Goal: Task Accomplishment & Management: Manage account settings

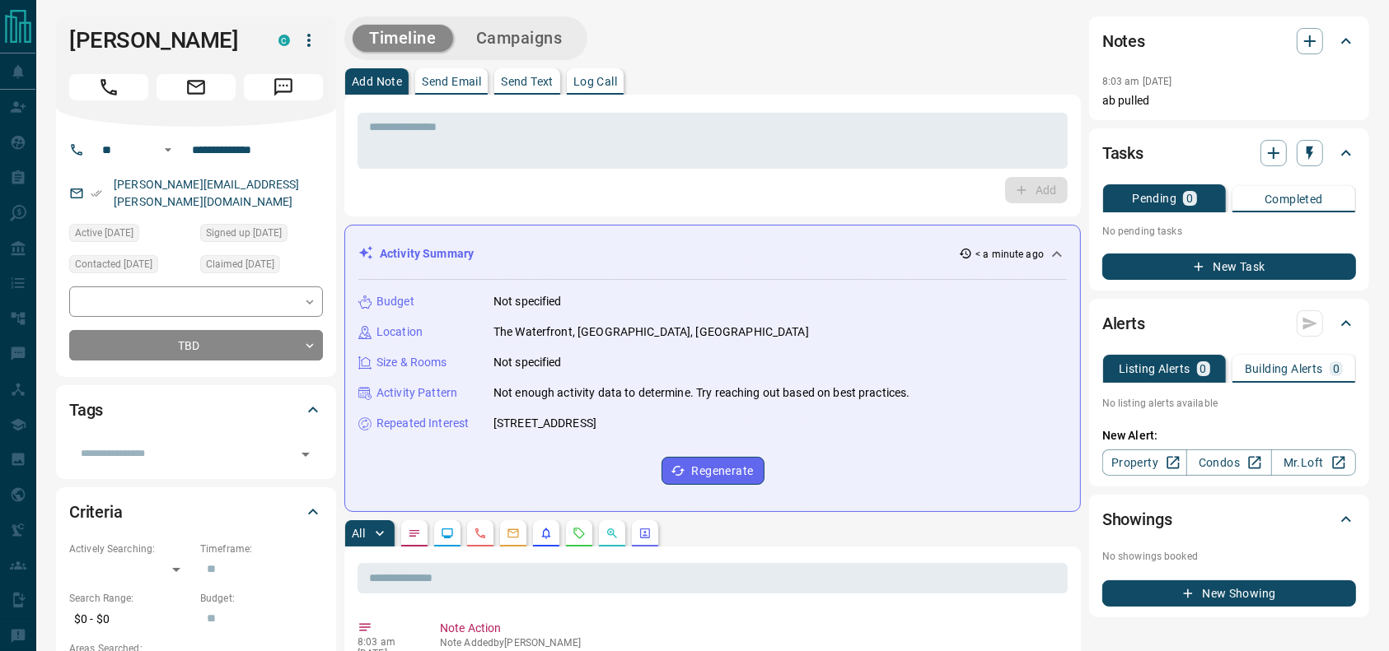
click at [132, 84] on button "Call" at bounding box center [108, 87] width 79 height 26
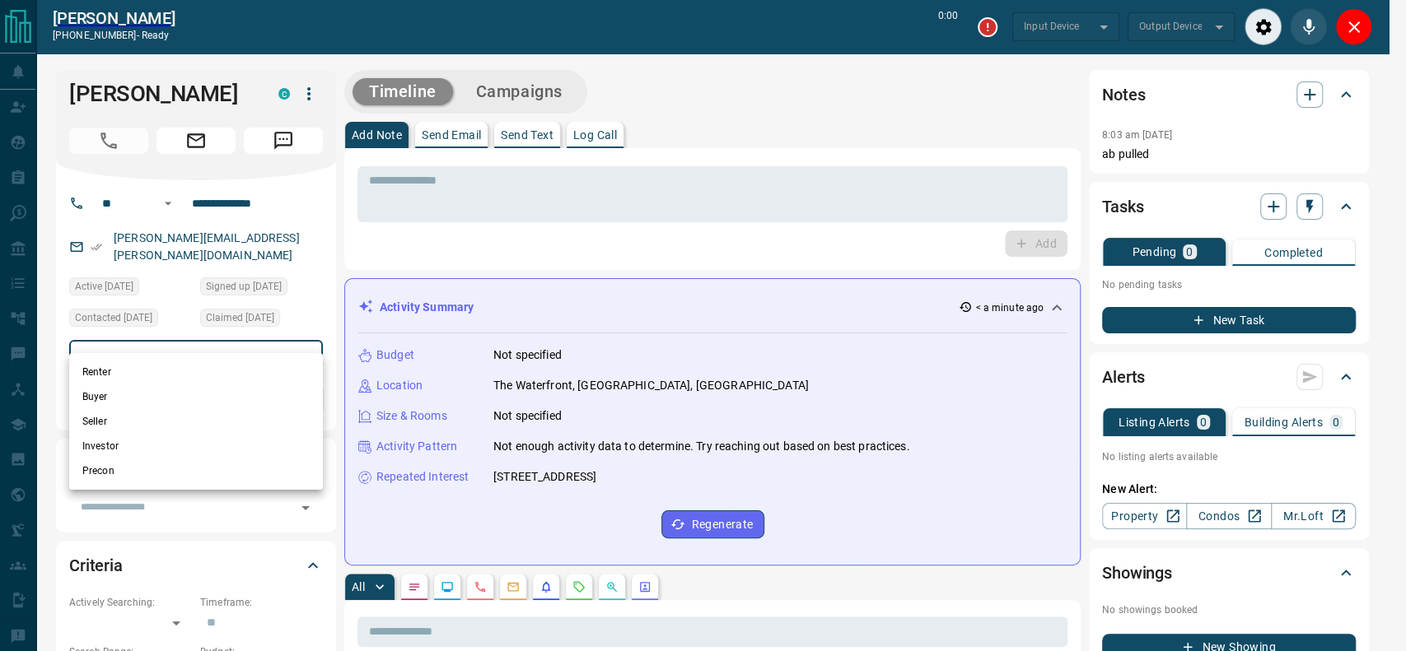
type input "*******"
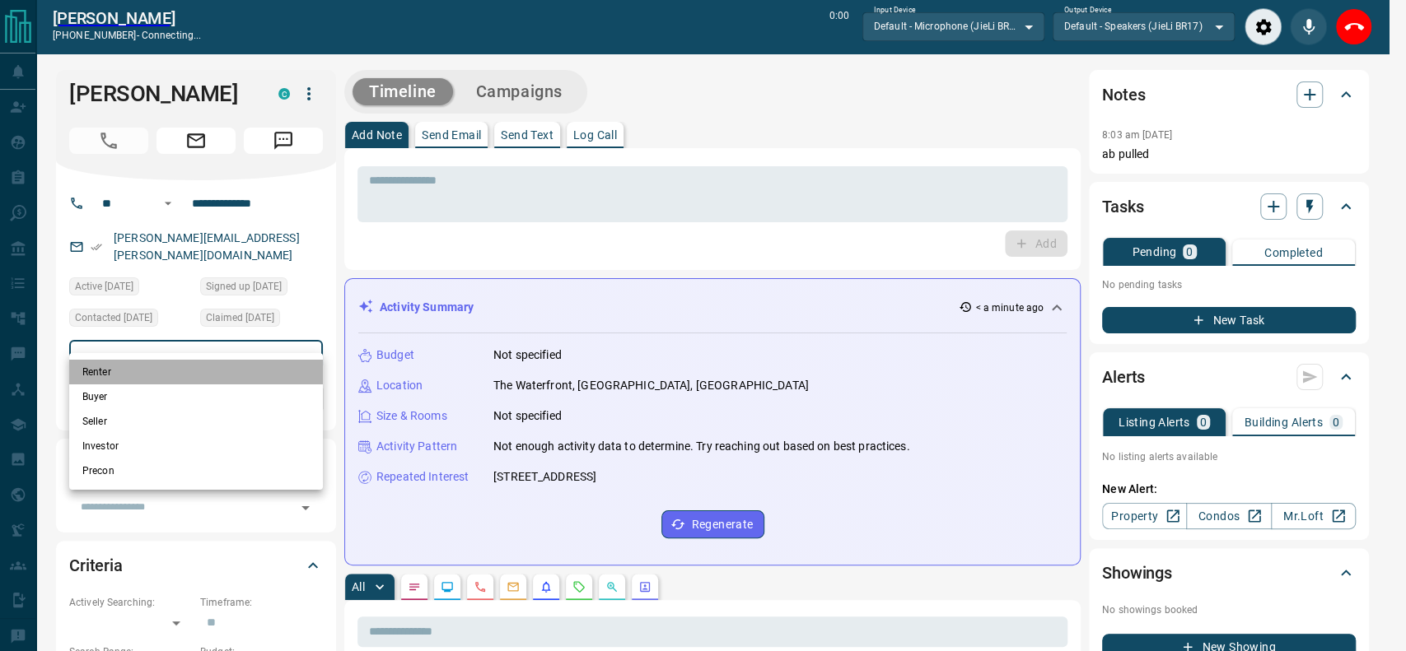
click at [135, 371] on li "Renter" at bounding box center [196, 372] width 254 height 25
type input "**********"
click at [579, 311] on div at bounding box center [703, 325] width 1406 height 651
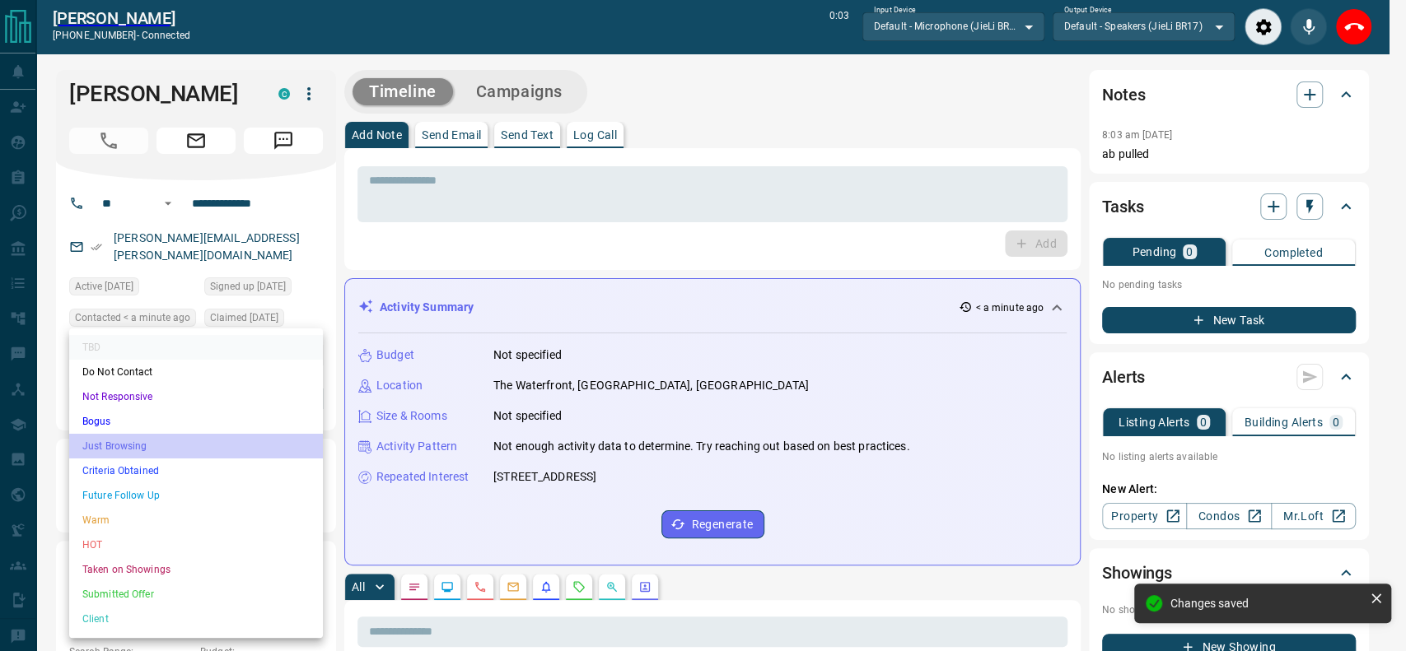
click at [103, 441] on li "Just Browsing" at bounding box center [196, 446] width 254 height 25
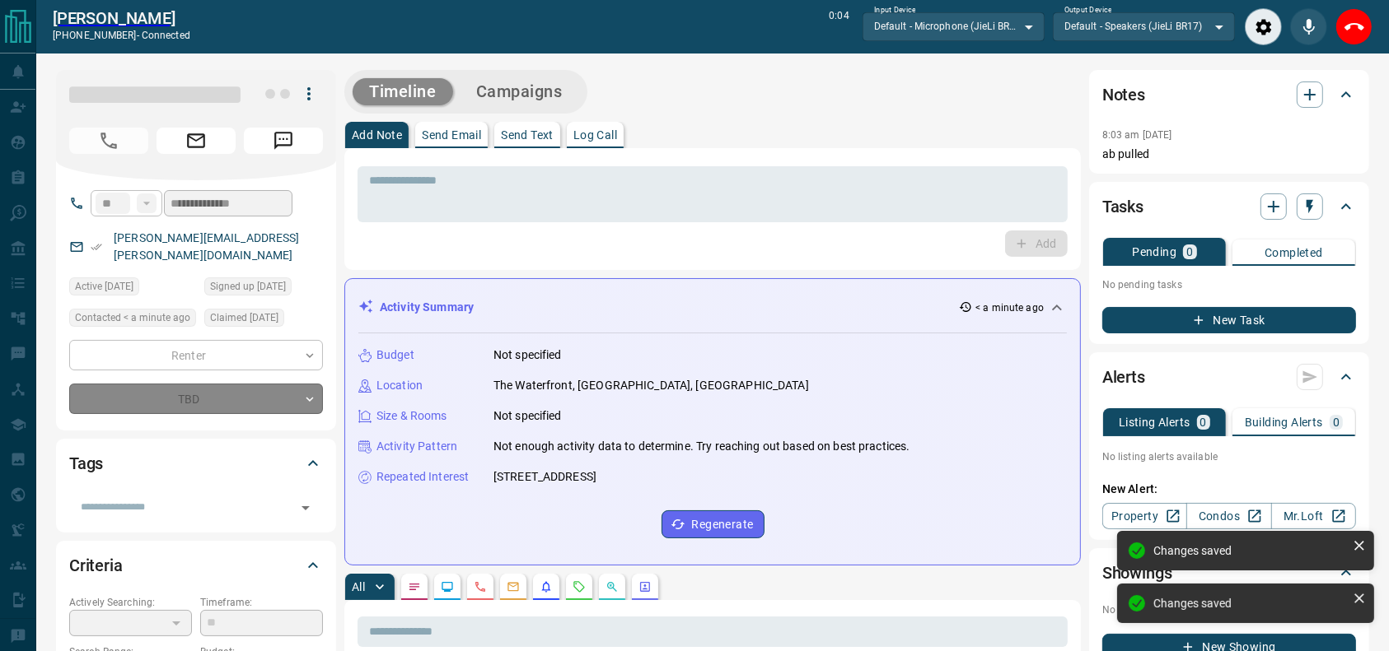
type input "*"
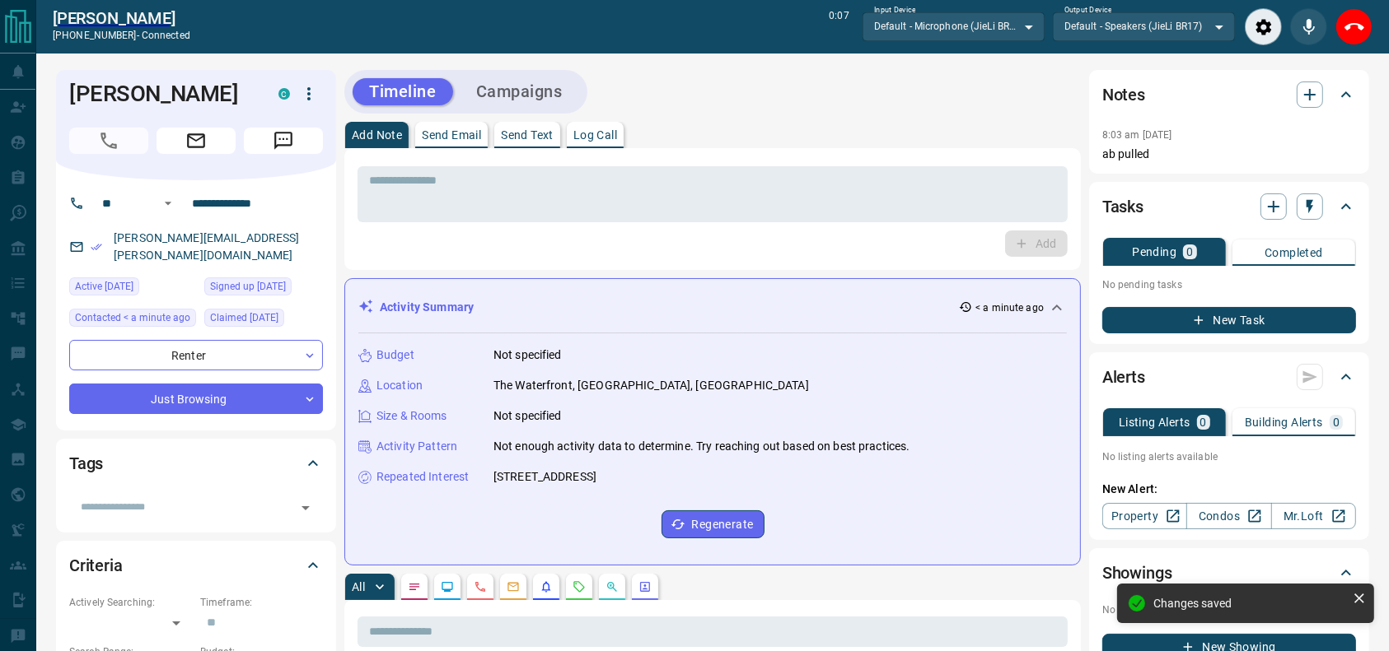
click at [968, 49] on div "[PERSON_NAME] [PHONE_NUMBER] - connected 0:07 Input Device Default - Microphone…" at bounding box center [712, 27] width 1352 height 54
click at [753, 581] on div "All" at bounding box center [712, 587] width 736 height 26
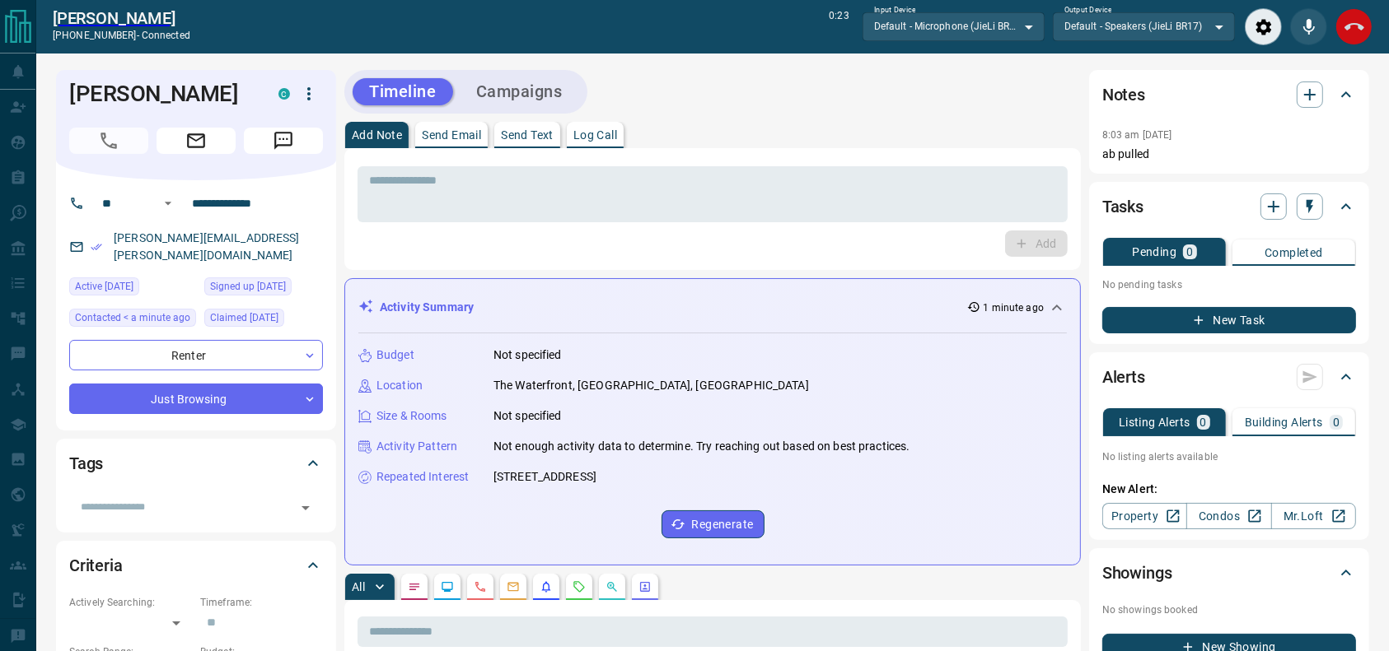
click at [1360, 31] on icon "End Call" at bounding box center [1354, 27] width 20 height 20
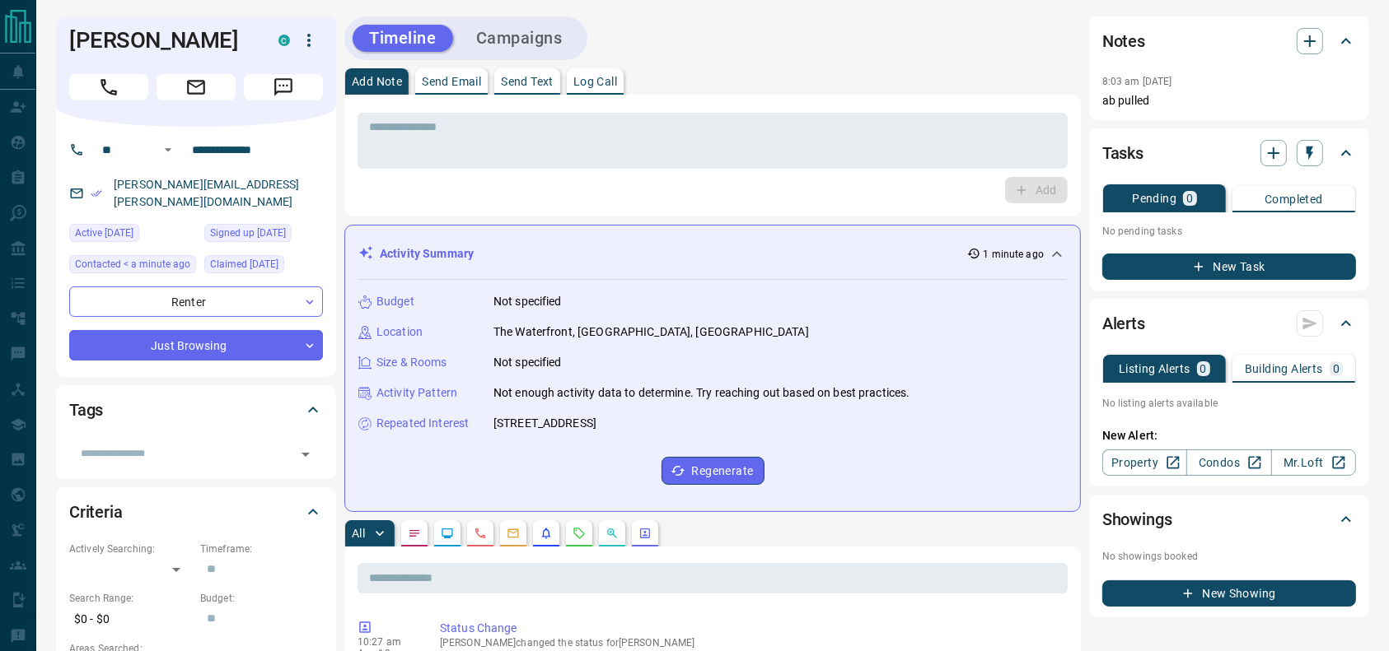
click at [887, 104] on div "* ​ Add" at bounding box center [712, 156] width 736 height 122
click at [850, 138] on textarea at bounding box center [712, 141] width 687 height 42
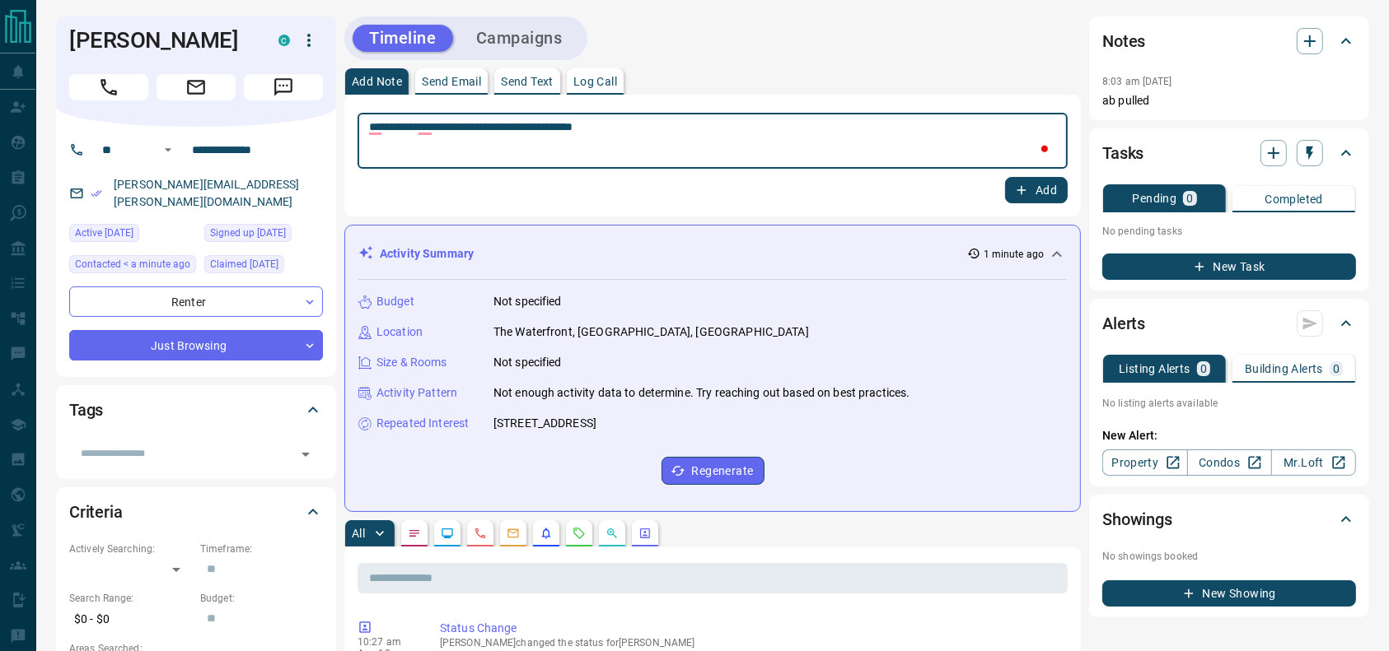
type textarea "**********"
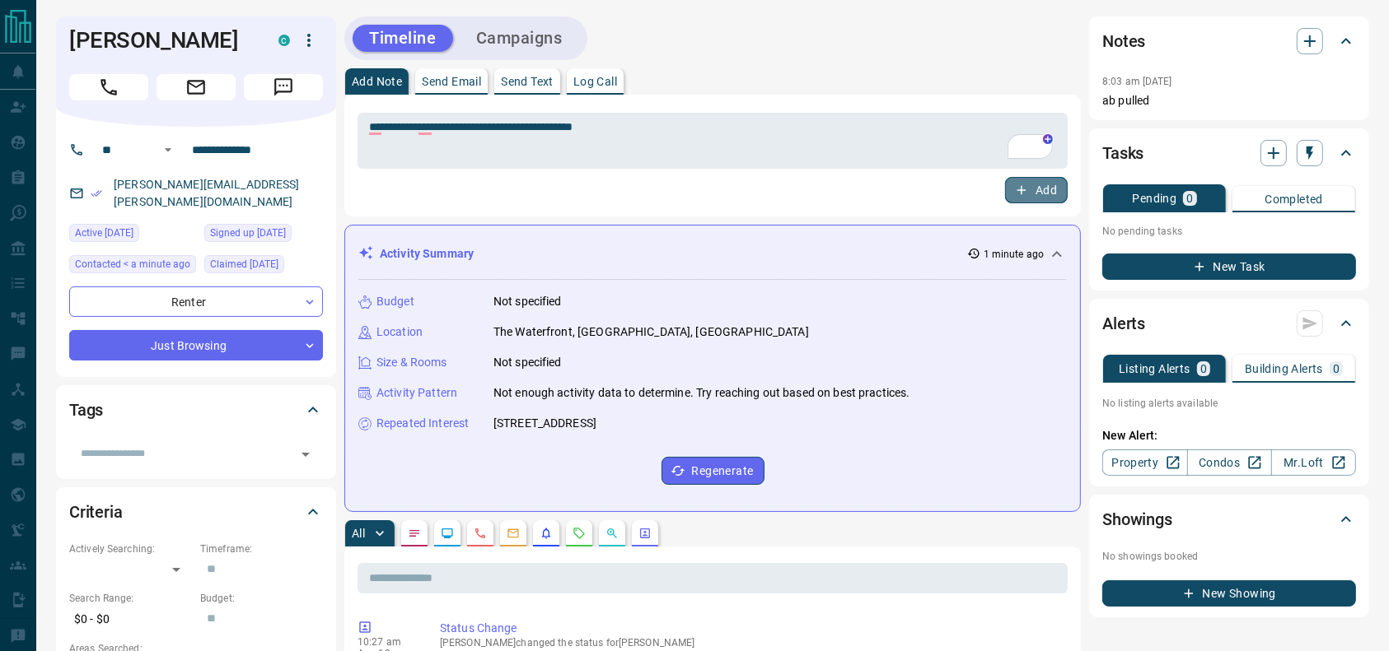
click at [1031, 183] on button "Add" at bounding box center [1036, 190] width 63 height 26
click at [543, 31] on button "Campaigns" at bounding box center [519, 38] width 119 height 27
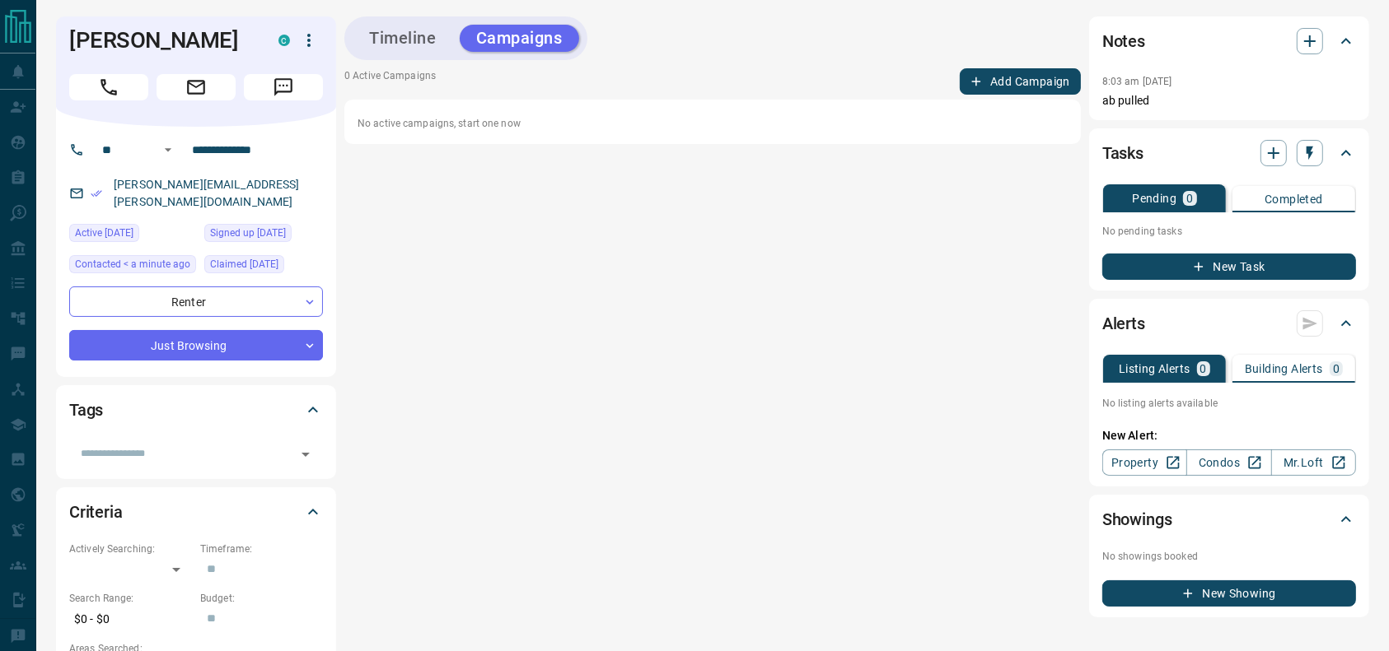
click at [1016, 91] on button "Add Campaign" at bounding box center [1019, 81] width 121 height 26
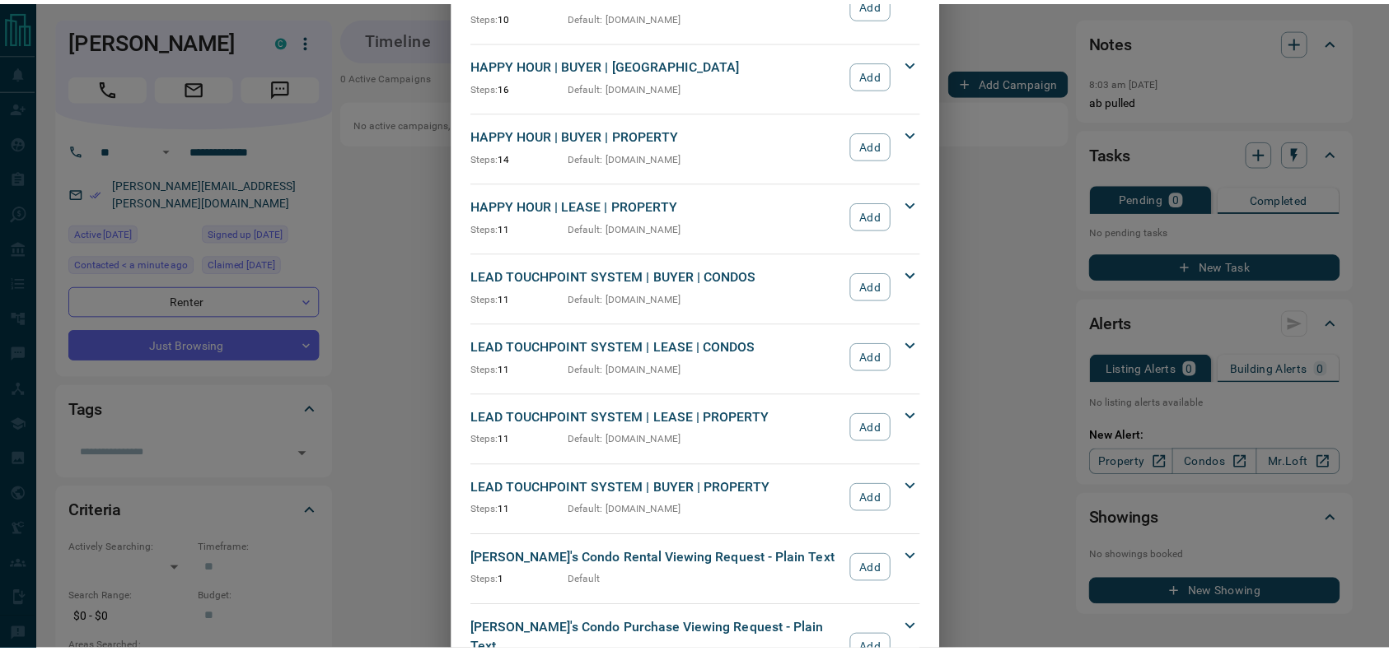
scroll to position [318, 0]
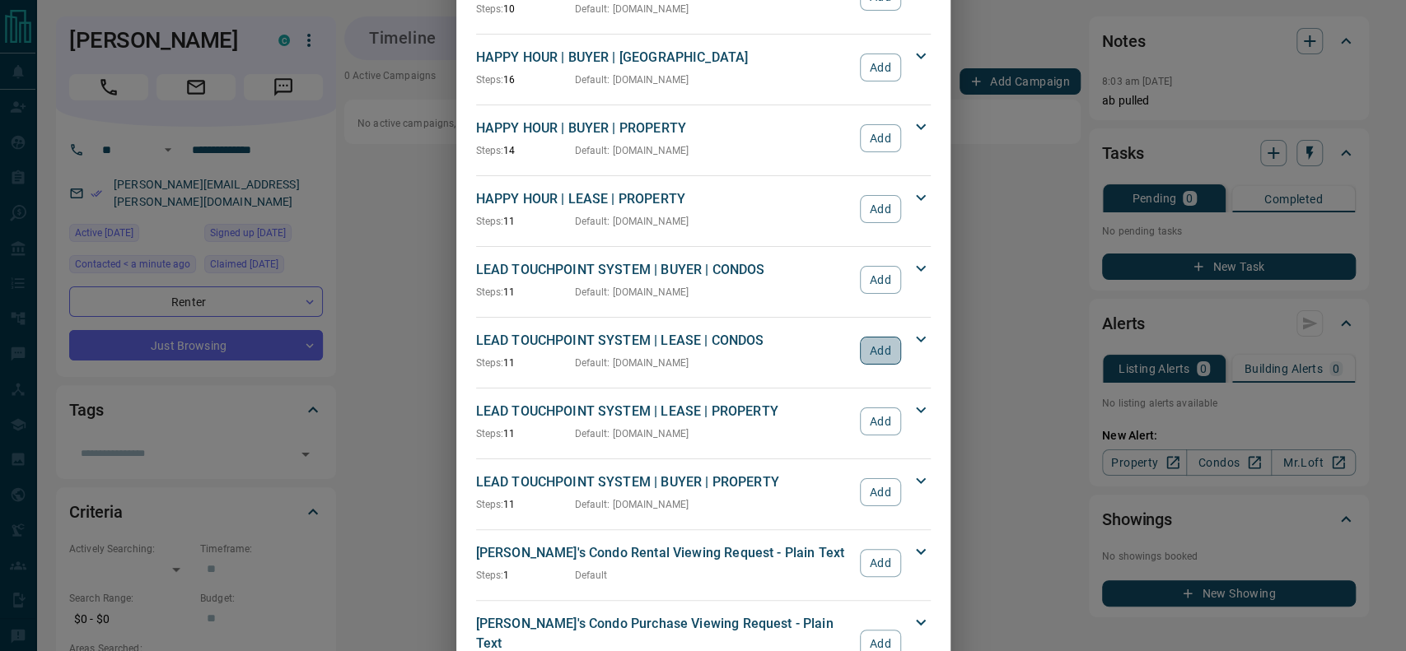
click at [877, 344] on button "Add" at bounding box center [880, 351] width 40 height 28
